Goal: Transaction & Acquisition: Purchase product/service

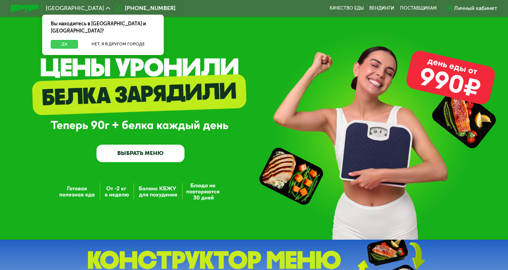
click at [65, 40] on button "Да" at bounding box center [64, 44] width 27 height 9
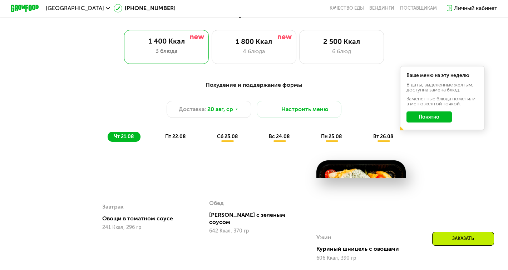
scroll to position [315, 0]
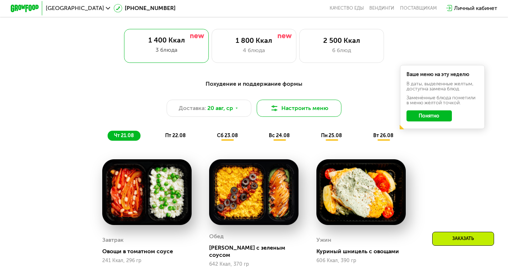
click at [293, 111] on button "Настроить меню" at bounding box center [299, 108] width 85 height 17
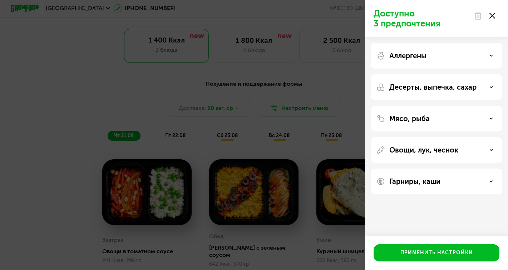
click at [400, 137] on div "Мясо, рыба" at bounding box center [437, 150] width 132 height 26
click at [401, 119] on p "Мясо, рыба" at bounding box center [409, 118] width 40 height 9
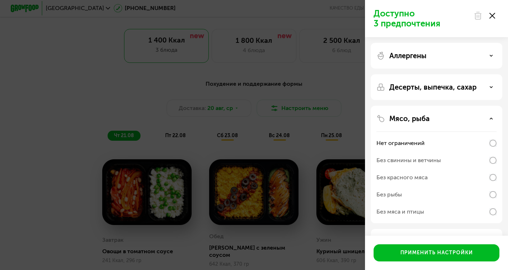
click at [295, 146] on div "Доступно 3 предпочтения Аллергены Десерты, выпечка, сахар Мясо, рыба Нет ограни…" at bounding box center [254, 135] width 508 height 270
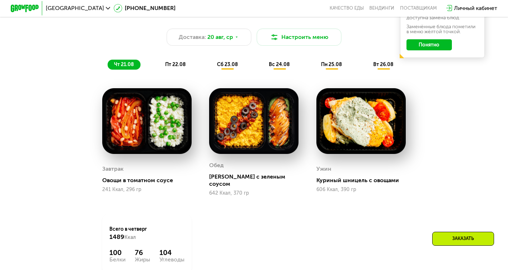
scroll to position [402, 0]
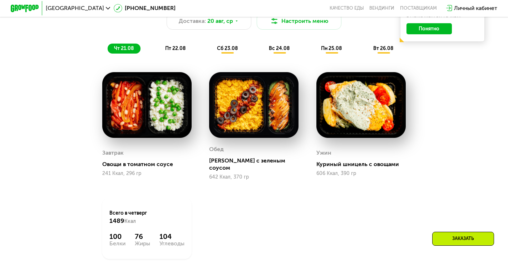
click at [150, 136] on img at bounding box center [146, 105] width 89 height 66
click at [152, 120] on img at bounding box center [146, 105] width 89 height 66
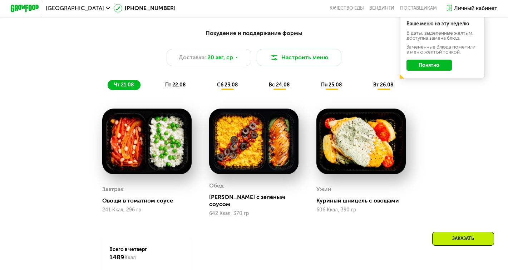
scroll to position [368, 0]
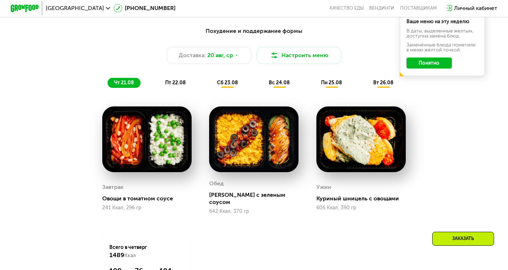
click at [179, 80] on span "пт 22.08" at bounding box center [175, 83] width 20 height 6
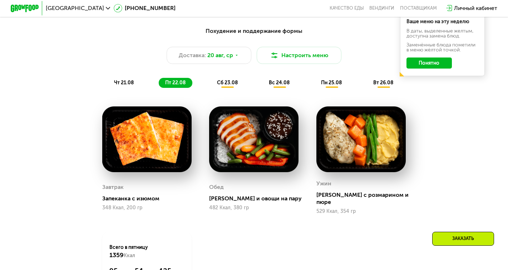
click at [224, 84] on span "сб 23.08" at bounding box center [227, 83] width 21 height 6
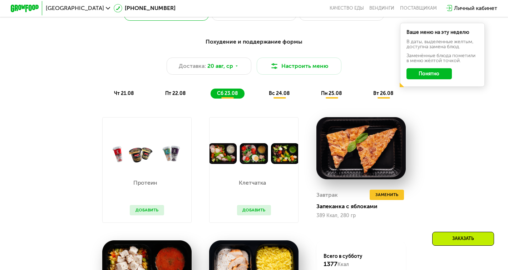
scroll to position [336, 0]
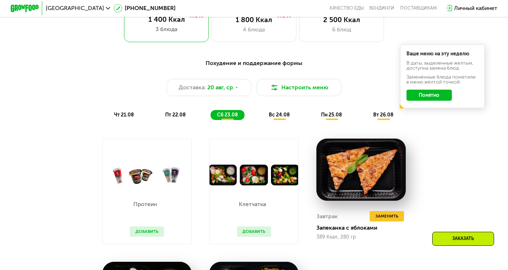
click at [282, 116] on span "вс 24.08" at bounding box center [279, 115] width 21 height 6
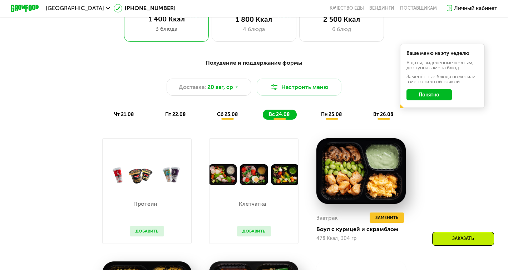
scroll to position [336, 0]
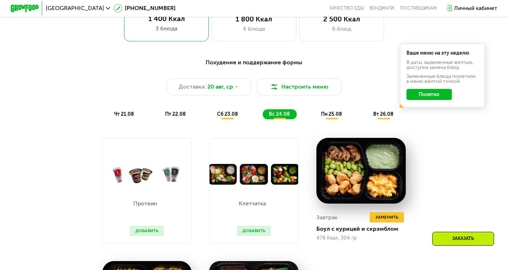
click at [330, 116] on span "пн 25.08" at bounding box center [331, 114] width 21 height 6
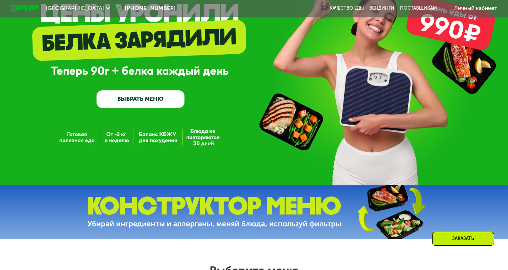
scroll to position [0, 0]
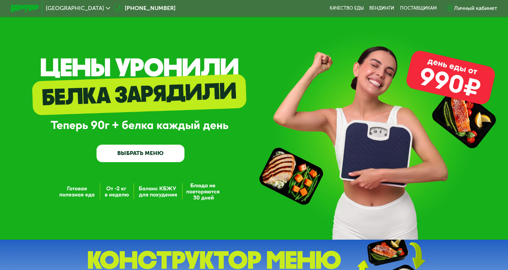
click at [153, 150] on link "ВЫБРАТЬ МЕНЮ" at bounding box center [141, 154] width 88 height 18
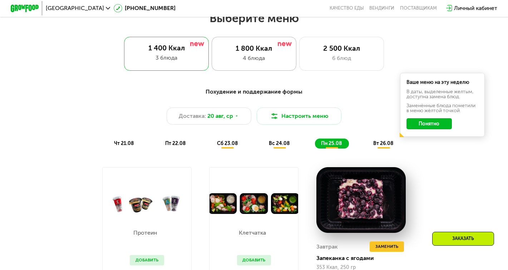
scroll to position [522, 0]
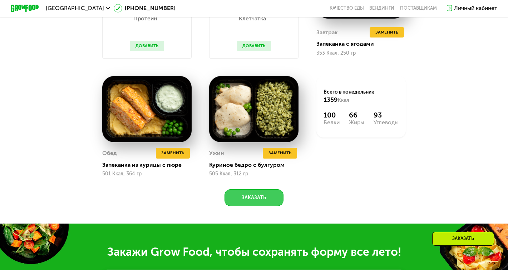
click at [268, 197] on button "Заказать" at bounding box center [253, 197] width 59 height 17
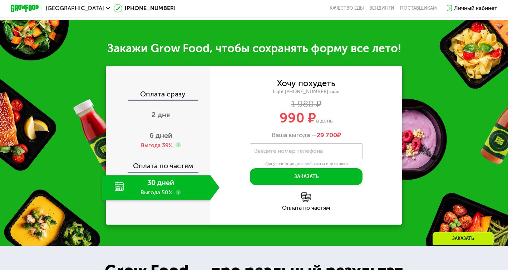
scroll to position [745, 0]
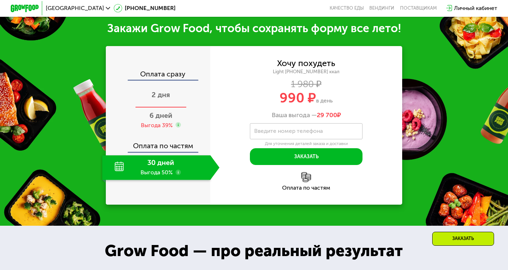
click at [164, 87] on div "2 дня" at bounding box center [160, 95] width 117 height 25
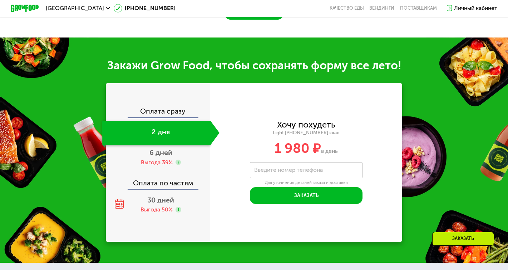
scroll to position [668, 0]
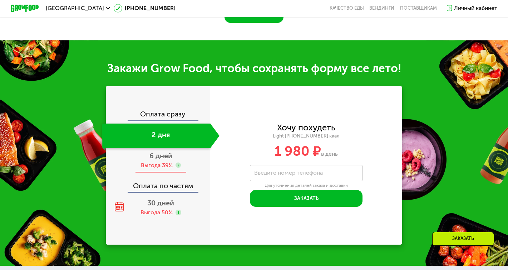
click at [177, 162] on div "Выгода 39%" at bounding box center [161, 166] width 40 height 8
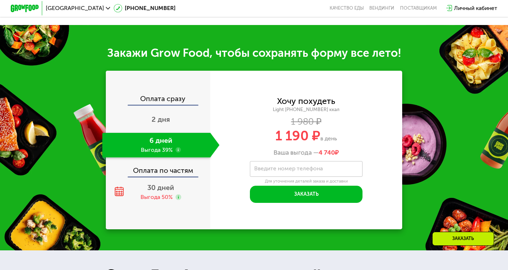
scroll to position [693, 0]
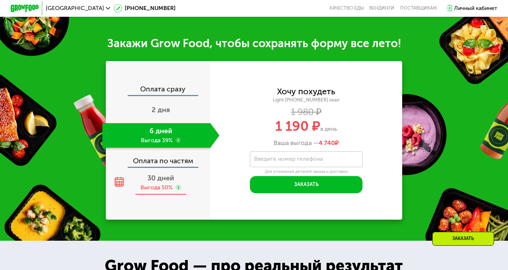
click at [171, 176] on div "30 дней Выгода 50%" at bounding box center [160, 183] width 117 height 25
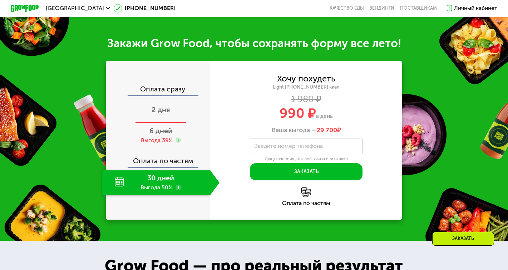
click at [166, 109] on div "2 дня" at bounding box center [160, 111] width 117 height 25
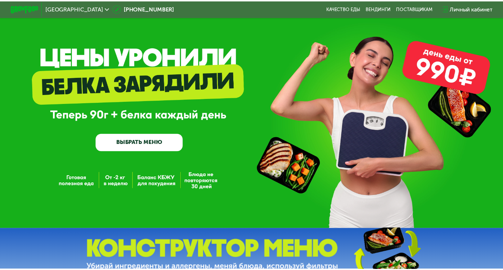
scroll to position [0, 0]
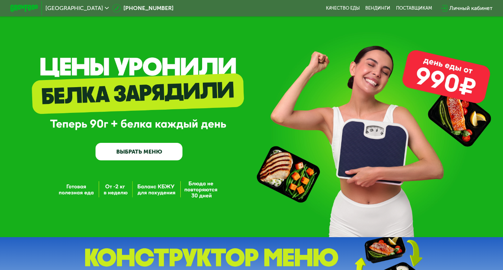
click at [166, 155] on link "ВЫБРАТЬ МЕНЮ" at bounding box center [138, 152] width 87 height 18
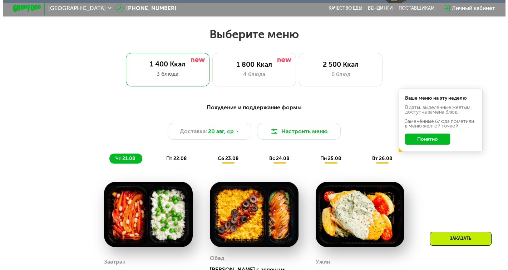
scroll to position [301, 0]
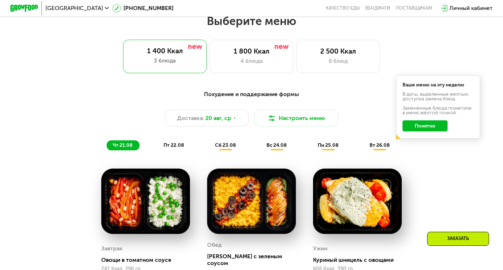
click at [436, 131] on button "Понятно" at bounding box center [424, 125] width 45 height 11
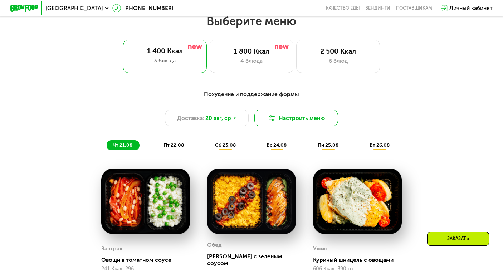
click at [272, 122] on img at bounding box center [271, 118] width 8 height 8
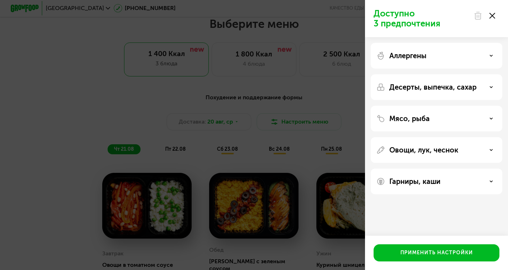
click at [419, 181] on p "Гарниры, каши" at bounding box center [414, 181] width 51 height 9
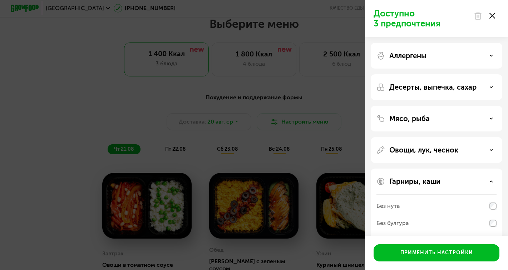
click at [419, 181] on p "Гарниры, каши" at bounding box center [414, 181] width 51 height 9
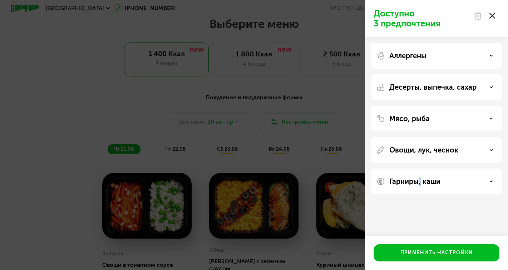
click at [419, 181] on p "Гарниры, каши" at bounding box center [414, 181] width 51 height 9
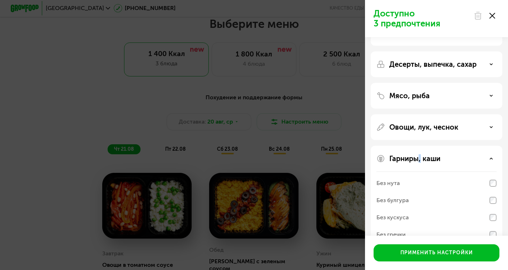
scroll to position [58, 0]
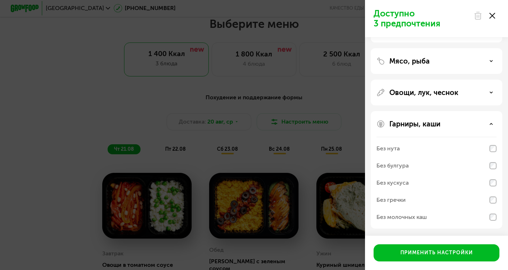
click at [435, 220] on div "Без молочных каш" at bounding box center [436, 217] width 120 height 17
click at [430, 216] on div "Без молочных каш" at bounding box center [436, 217] width 120 height 17
click at [392, 117] on div "Гарниры, каши Без нута Без булгура Без кускуса Без гречки Без молочных каш" at bounding box center [437, 170] width 132 height 118
click at [399, 127] on p "Гарниры, каши" at bounding box center [414, 124] width 51 height 9
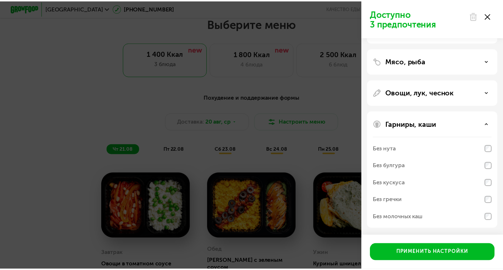
scroll to position [0, 0]
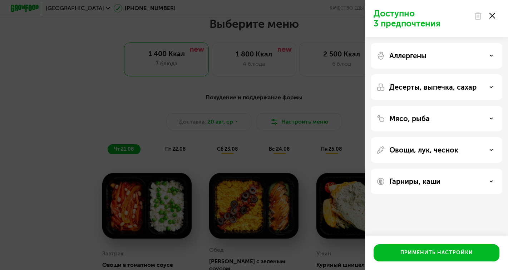
click at [491, 16] on icon at bounding box center [492, 16] width 6 height 6
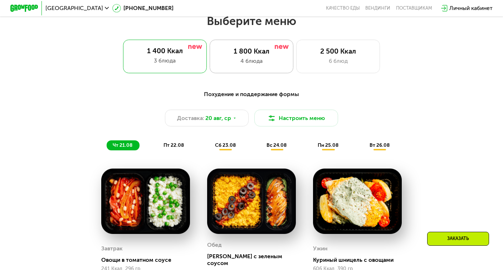
click at [267, 65] on div "4 блюда" at bounding box center [251, 61] width 69 height 8
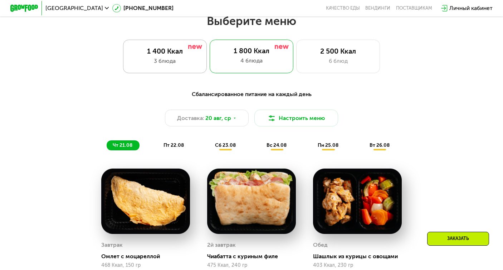
click at [191, 65] on div "3 блюда" at bounding box center [164, 61] width 69 height 8
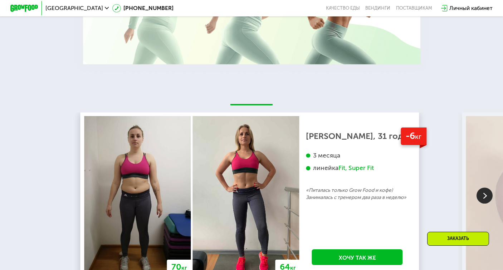
scroll to position [1180, 0]
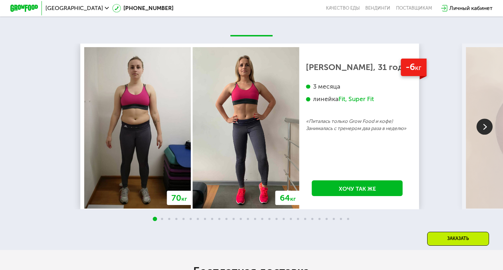
click at [485, 135] on img at bounding box center [484, 127] width 16 height 16
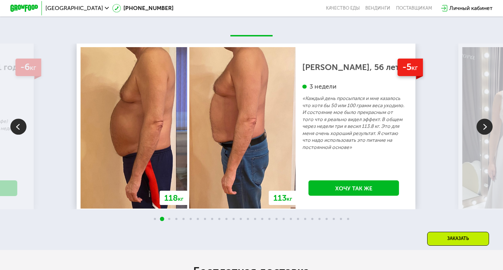
click at [485, 135] on img at bounding box center [484, 127] width 16 height 16
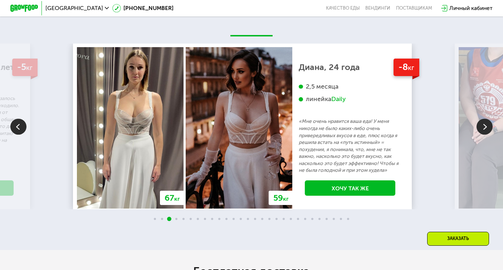
click at [485, 135] on img at bounding box center [484, 127] width 16 height 16
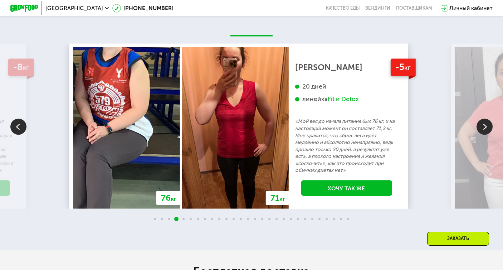
click at [487, 130] on img at bounding box center [484, 127] width 16 height 16
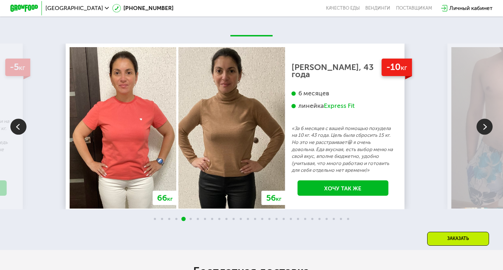
click at [487, 130] on img at bounding box center [484, 127] width 16 height 16
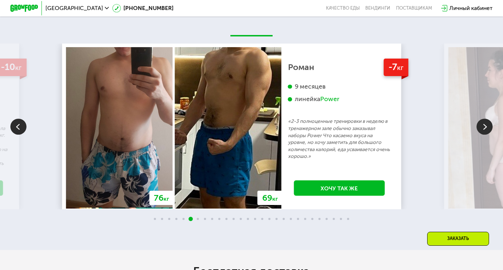
click at [487, 130] on img at bounding box center [484, 127] width 16 height 16
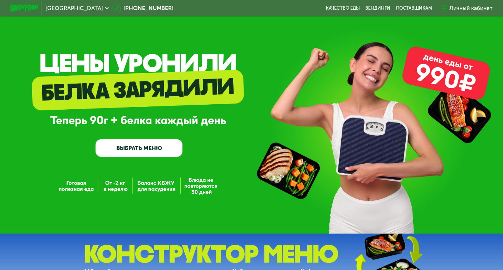
scroll to position [0, 0]
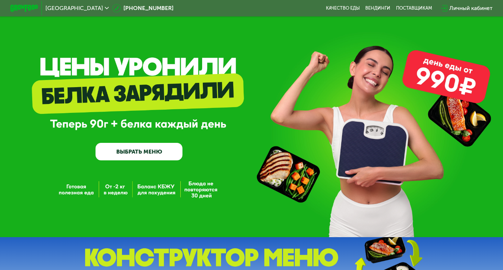
click at [150, 156] on link "ВЫБРАТЬ МЕНЮ" at bounding box center [138, 152] width 87 height 18
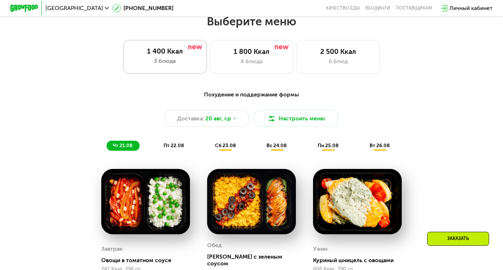
scroll to position [301, 0]
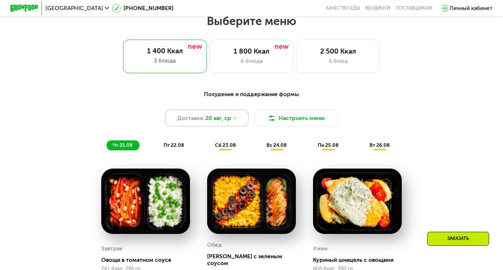
click at [214, 121] on span "20 авг, ср" at bounding box center [218, 118] width 26 height 8
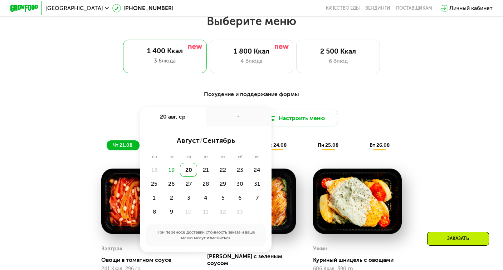
click at [85, 111] on div "Похудение и поддержание формы Доставка: [DATE] авг, ср - август / сентябрь пн в…" at bounding box center [251, 120] width 413 height 60
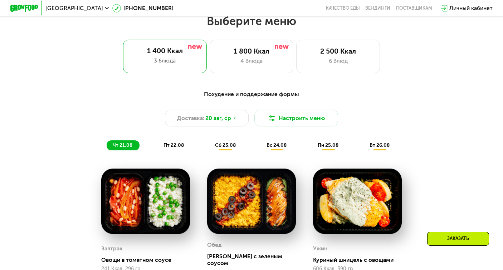
click at [226, 148] on span "сб 23.08" at bounding box center [225, 145] width 21 height 6
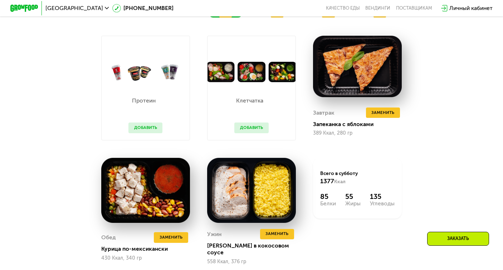
scroll to position [435, 0]
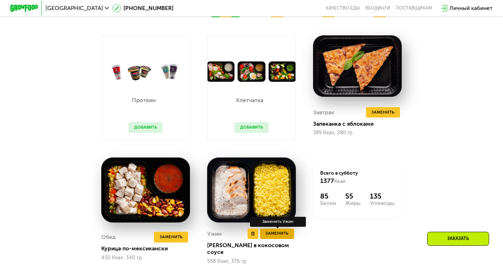
click at [270, 237] on span "Заменить" at bounding box center [276, 233] width 23 height 7
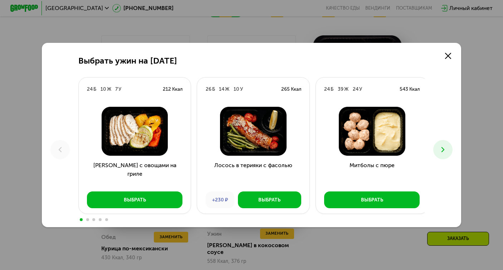
click at [446, 153] on icon at bounding box center [442, 149] width 8 height 8
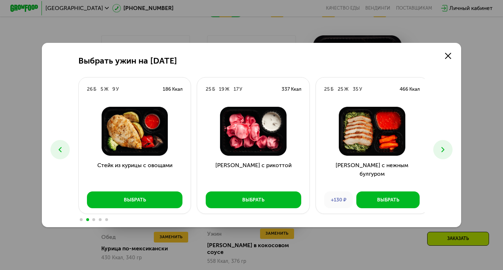
click at [444, 34] on div "Выбрать ужин на [DATE] Б 10 Ж 7 У 212 Ккал Курица с овощами на гриле Выбрать 26…" at bounding box center [251, 135] width 503 height 270
click at [450, 63] on div "Выбрать ужин на [DATE] Б 10 Ж 7 У 212 Ккал Курица с овощами на гриле Выбрать 26…" at bounding box center [251, 135] width 419 height 184
click at [451, 57] on use at bounding box center [448, 56] width 6 height 6
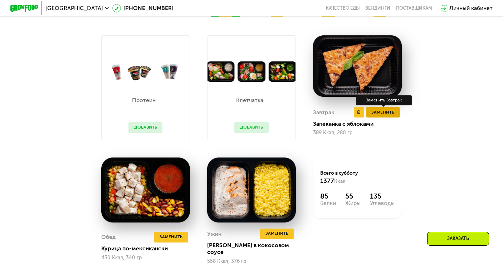
click at [399, 116] on button "Заменить" at bounding box center [383, 112] width 34 height 10
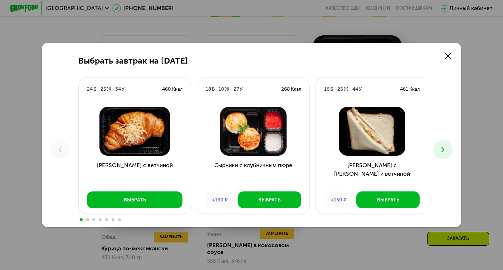
click at [446, 154] on button at bounding box center [443, 150] width 20 height 20
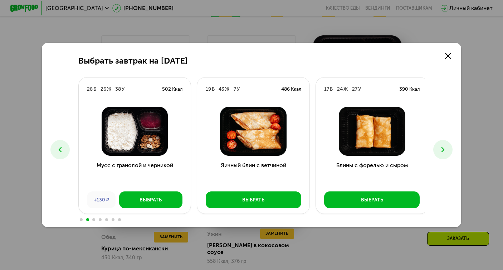
click at [446, 154] on button at bounding box center [443, 150] width 20 height 20
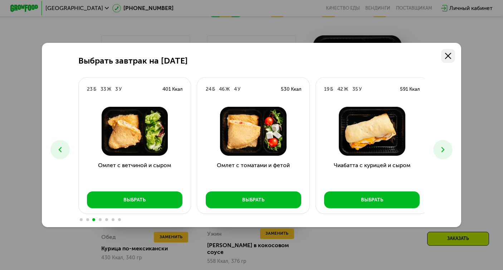
click at [451, 56] on use at bounding box center [448, 56] width 6 height 6
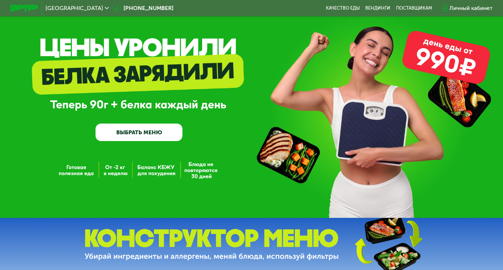
scroll to position [0, 0]
